Goal: Information Seeking & Learning: Check status

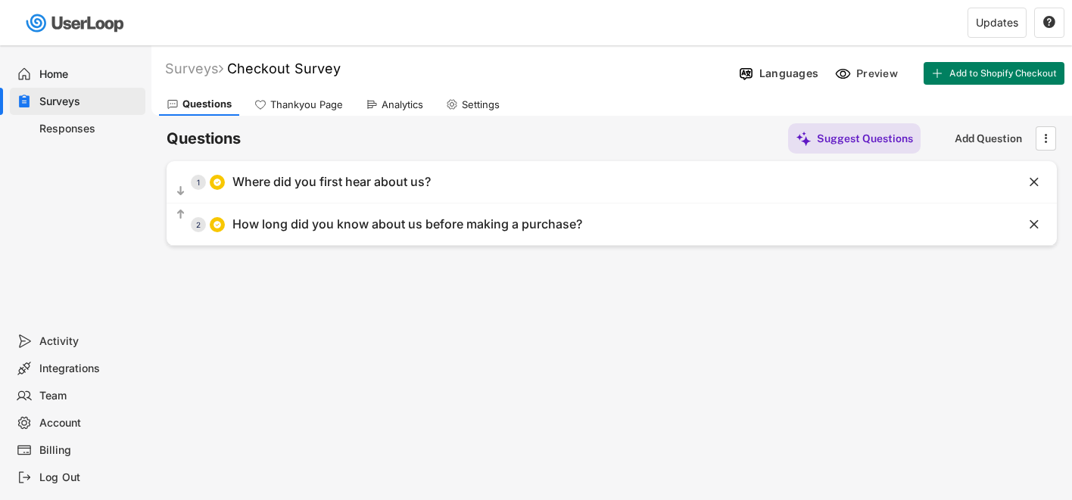
click at [62, 136] on div "Responses" at bounding box center [78, 128] width 136 height 27
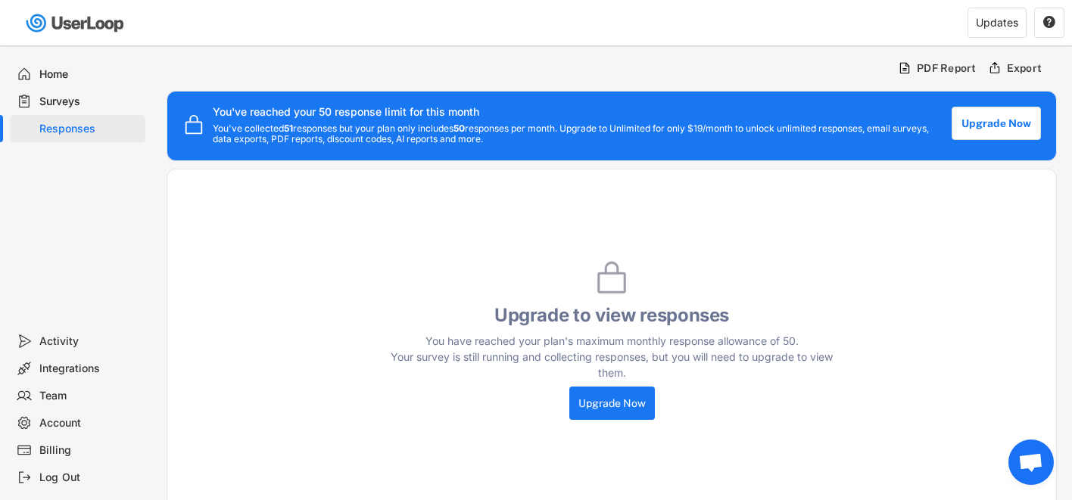
click at [60, 89] on div "Surveys" at bounding box center [78, 101] width 136 height 27
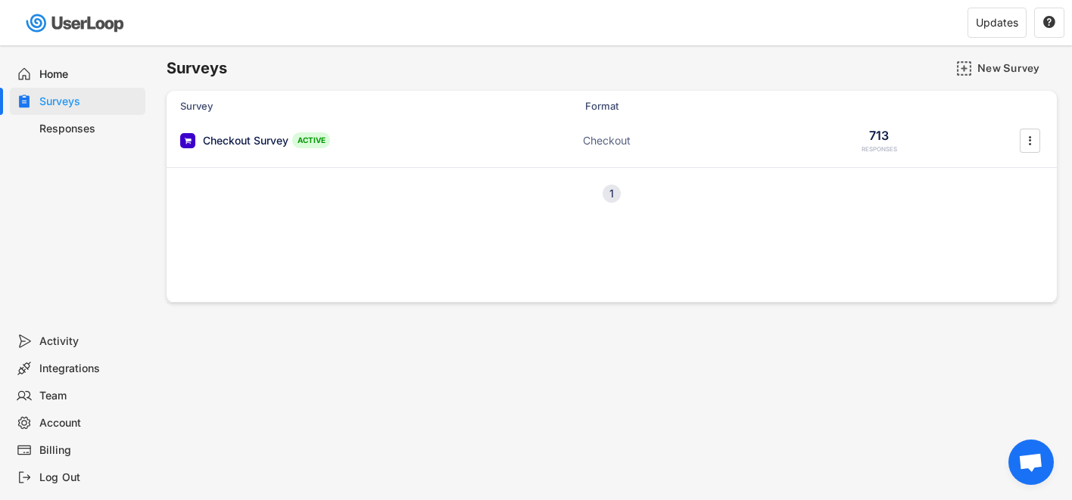
click at [60, 74] on div "Home" at bounding box center [89, 74] width 100 height 14
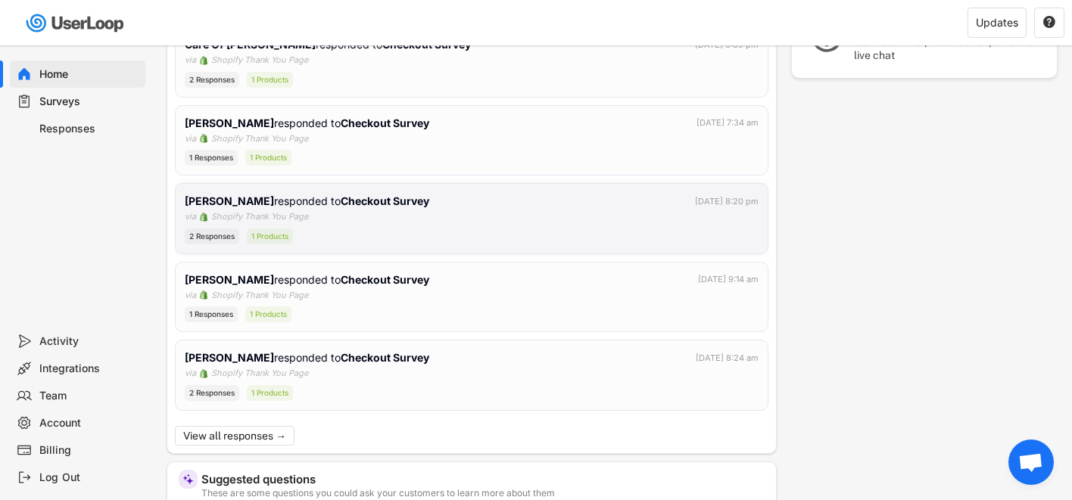
scroll to position [241, 0]
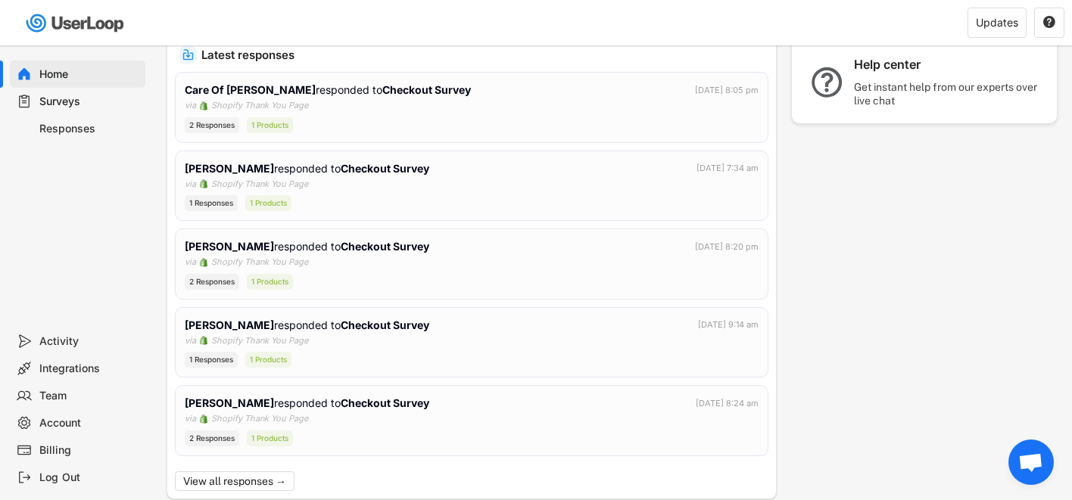
click at [79, 125] on div "Responses" at bounding box center [89, 129] width 100 height 14
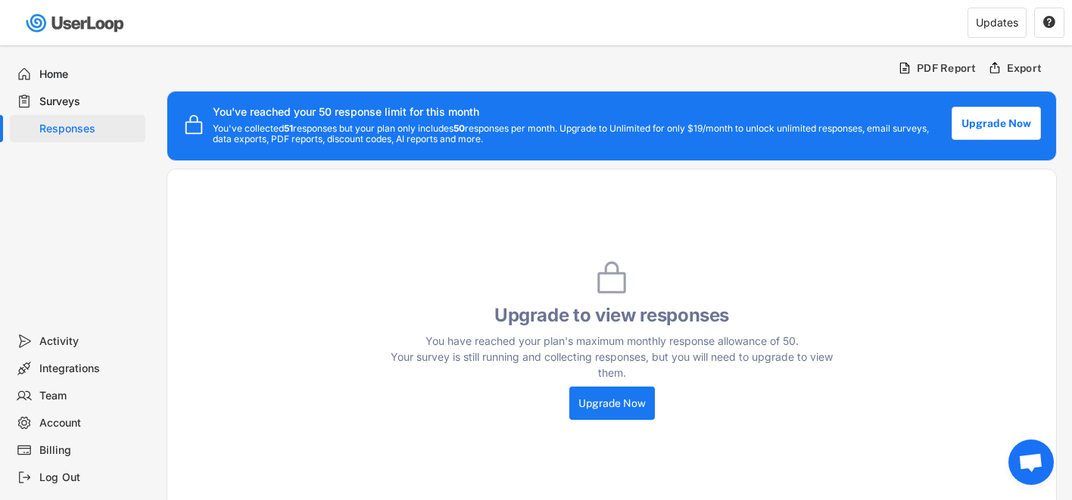
click at [64, 79] on div "Home" at bounding box center [89, 74] width 100 height 14
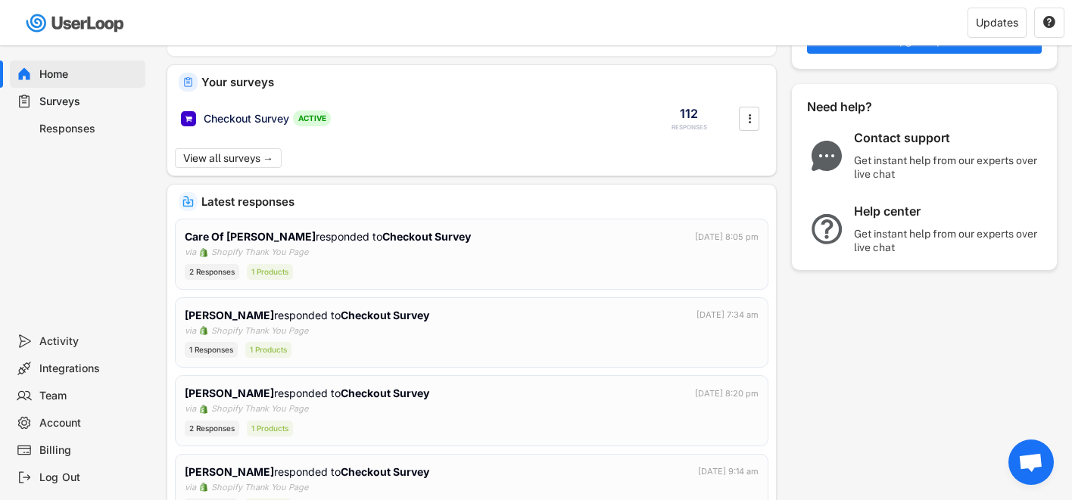
scroll to position [134, 0]
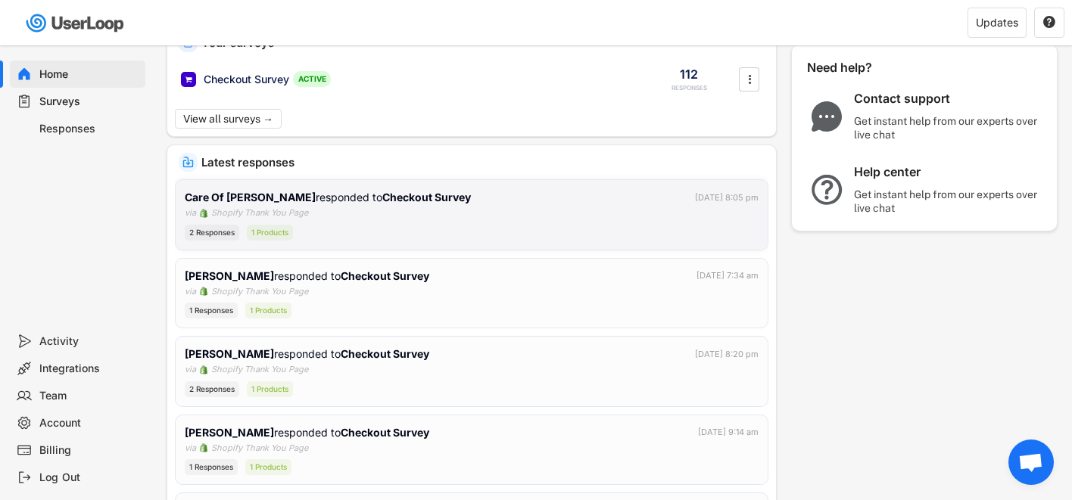
click at [344, 222] on div "Care Of [PERSON_NAME] responded to Checkout Survey [DATE] 8:05 pm via Shopify T…" at bounding box center [472, 214] width 574 height 51
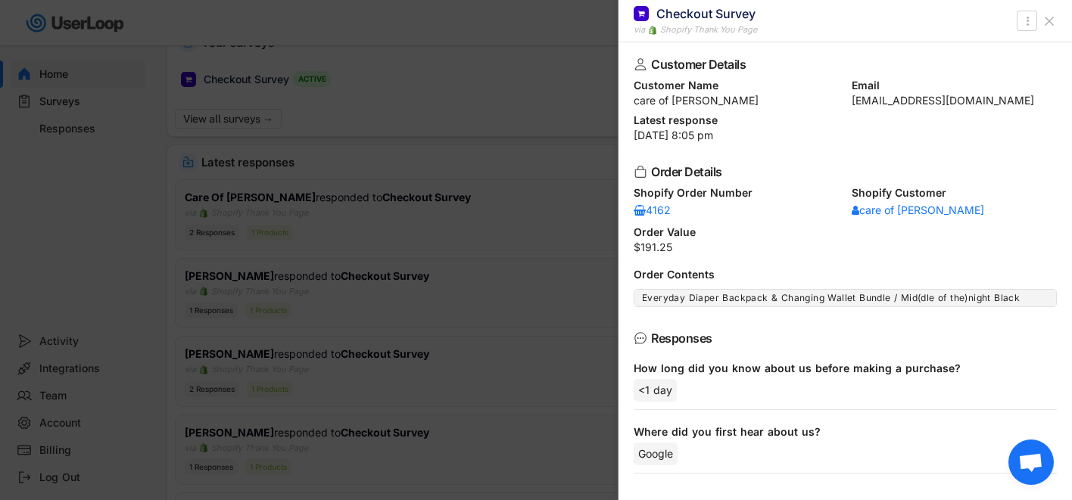
click at [456, 287] on div at bounding box center [536, 250] width 1072 height 500
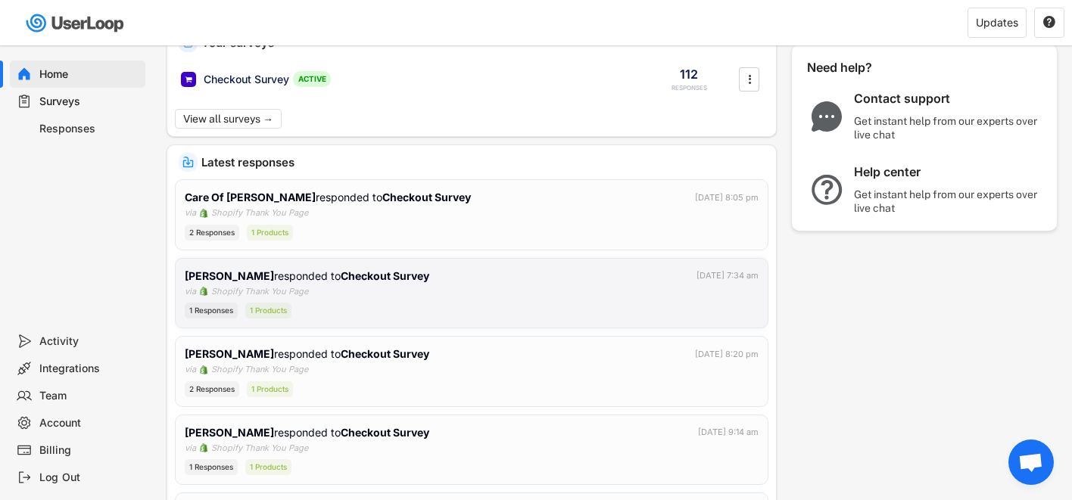
click at [485, 289] on div "[PERSON_NAME] responded to Checkout Survey [DATE] 7:34 am via Shopify Thank You…" at bounding box center [472, 293] width 574 height 51
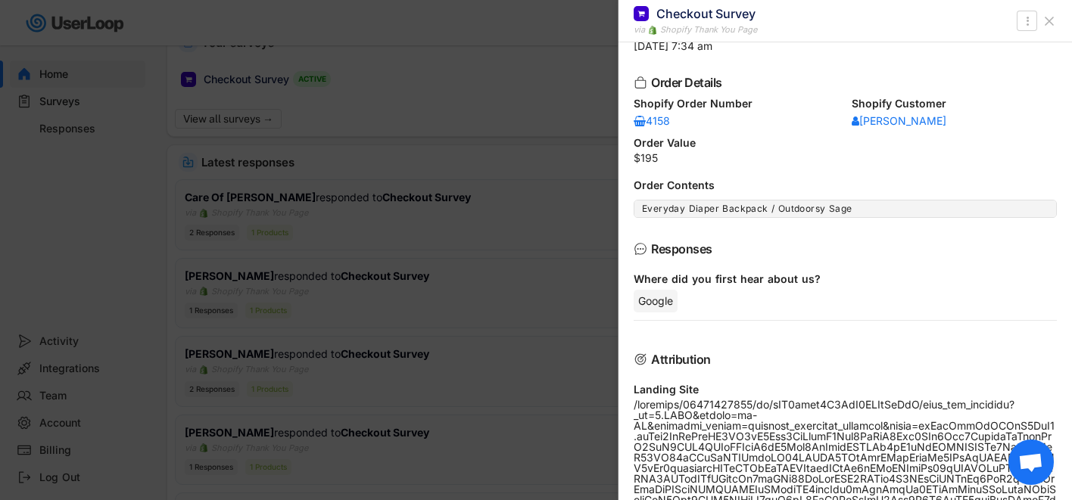
scroll to position [108, 0]
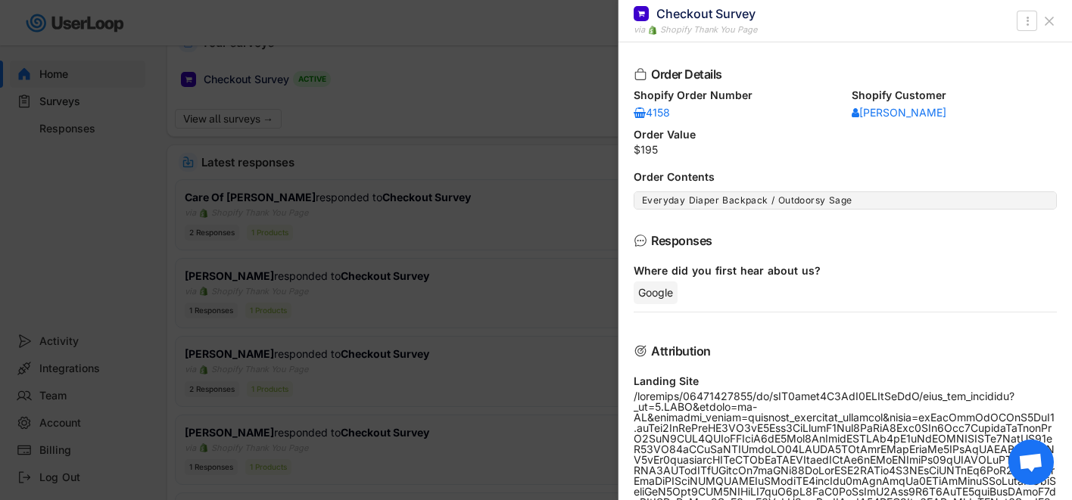
click at [488, 357] on div at bounding box center [536, 250] width 1072 height 500
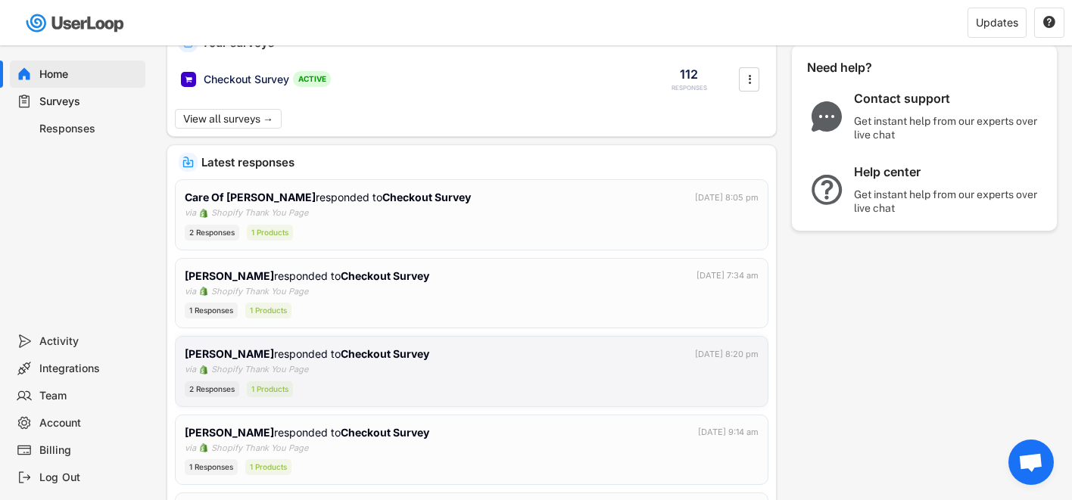
click at [454, 370] on div "[PERSON_NAME] responded to Checkout Survey [DATE] 8:20 pm via Shopify Thank You…" at bounding box center [472, 371] width 574 height 51
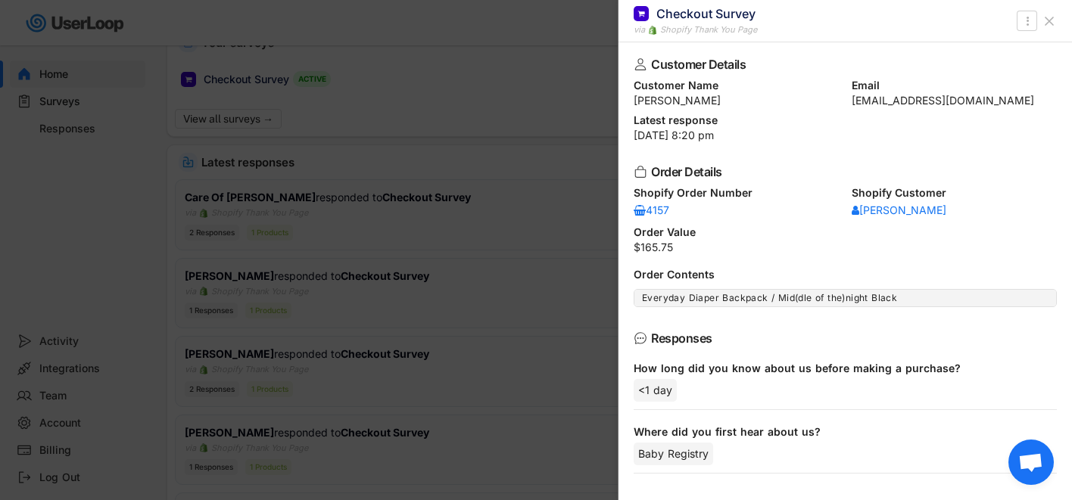
click at [497, 430] on div at bounding box center [536, 250] width 1072 height 500
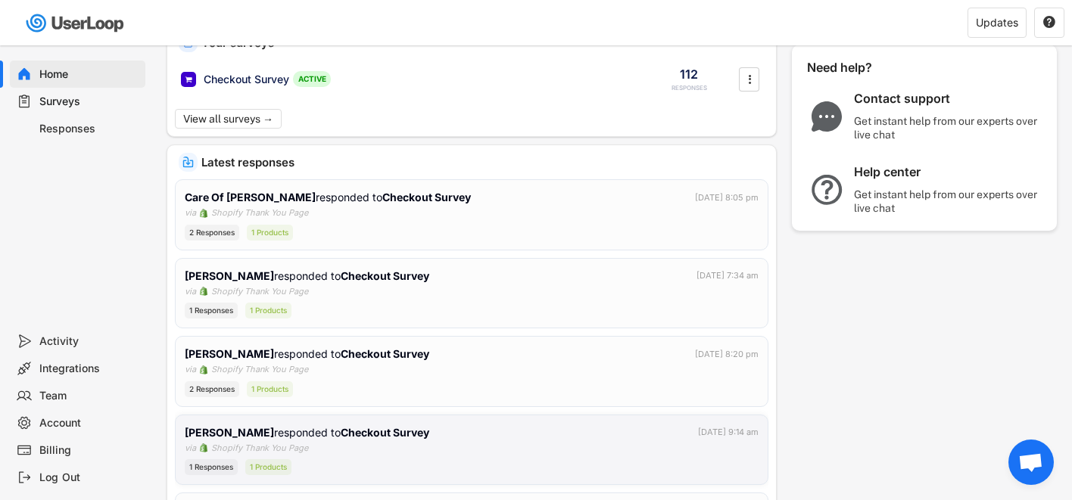
click at [483, 446] on div "[PERSON_NAME] responded to Checkout Survey [DATE] 9:14 am via Shopify Thank You…" at bounding box center [472, 450] width 574 height 51
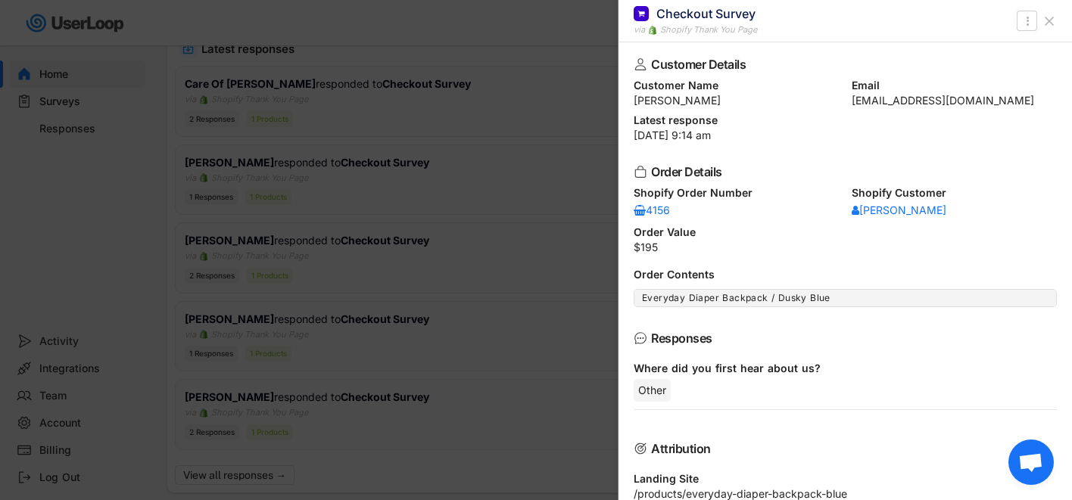
scroll to position [279, 0]
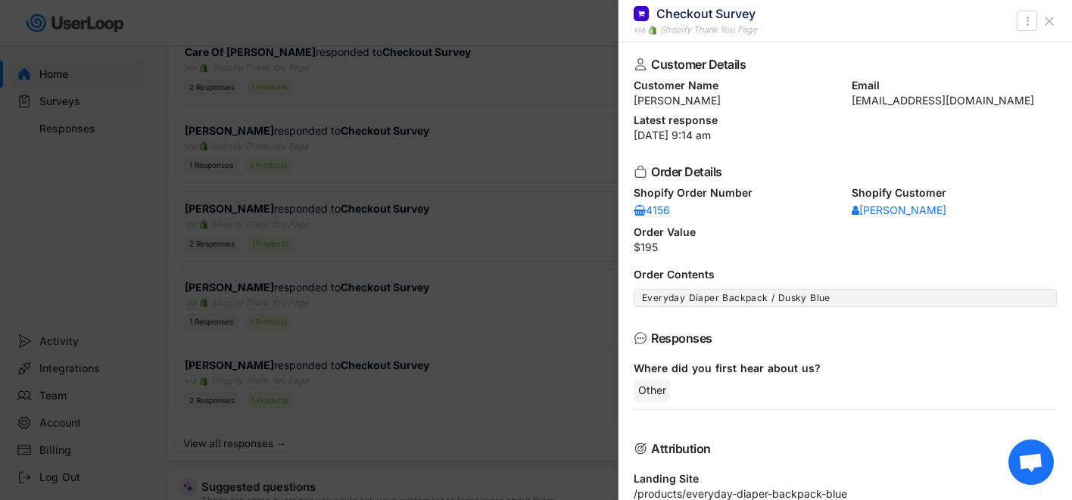
click at [478, 391] on div at bounding box center [536, 250] width 1072 height 500
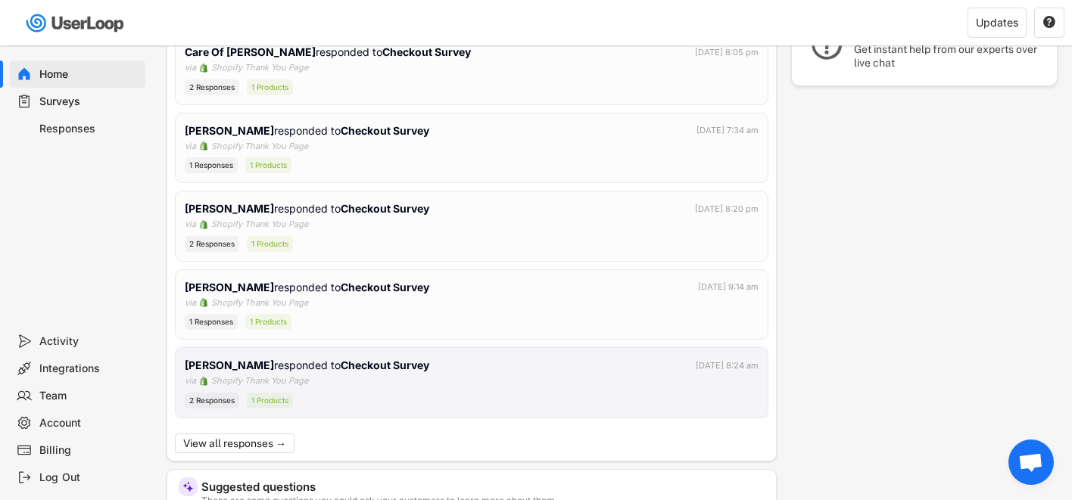
click at [478, 381] on div "[PERSON_NAME] responded to Checkout Survey [DATE] 8:24 am via Shopify Thank You…" at bounding box center [472, 382] width 574 height 51
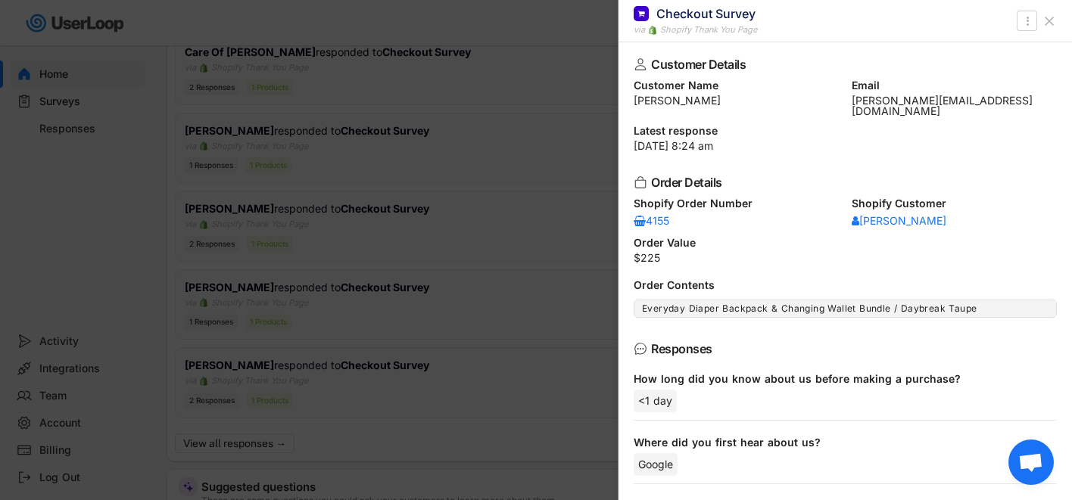
click at [491, 375] on div at bounding box center [536, 250] width 1072 height 500
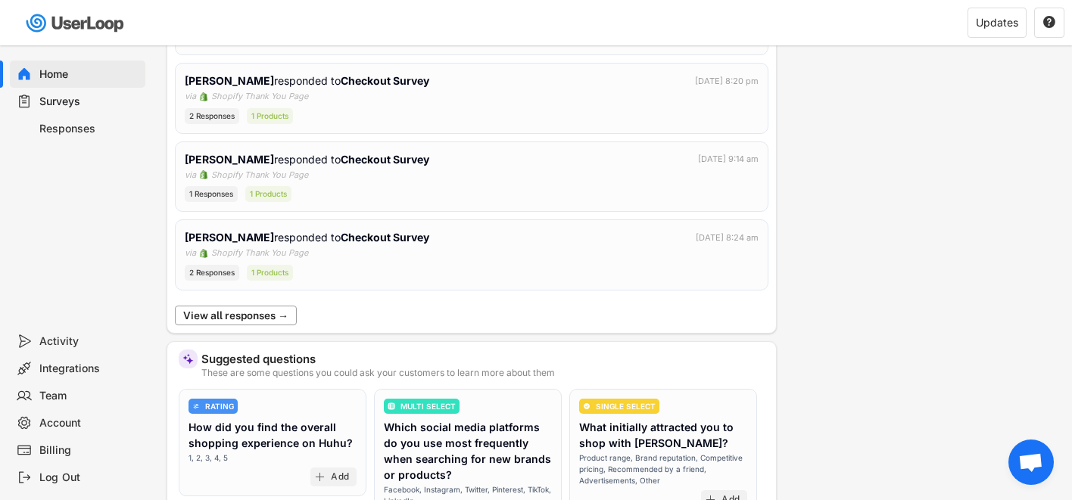
click at [264, 312] on button "View all responses →" at bounding box center [236, 316] width 122 height 20
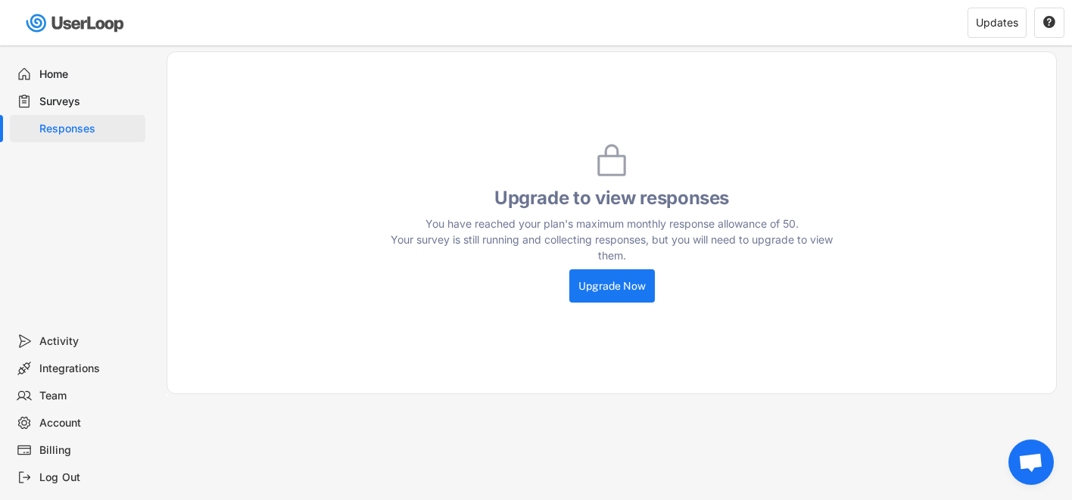
scroll to position [47, 0]
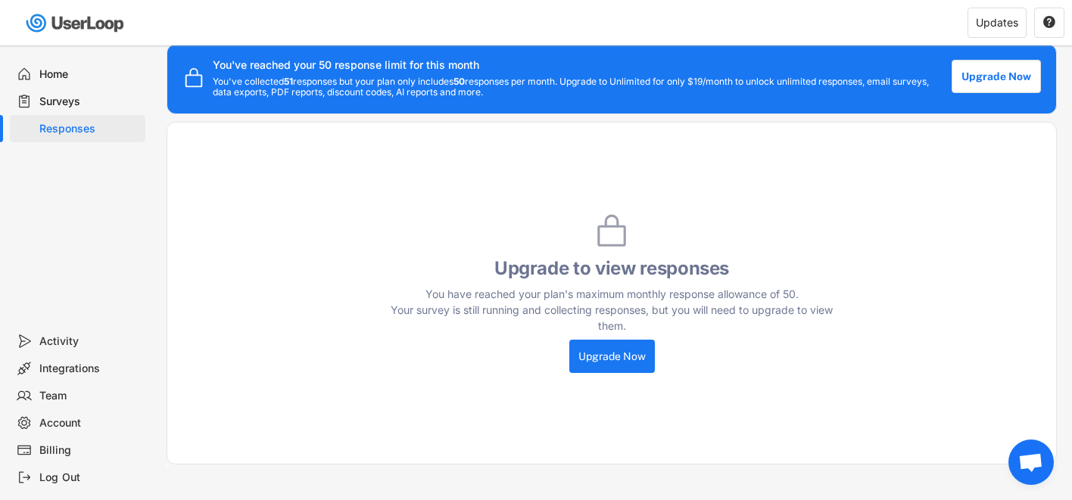
click at [51, 75] on div "Home" at bounding box center [89, 74] width 100 height 14
